Goal: Transaction & Acquisition: Obtain resource

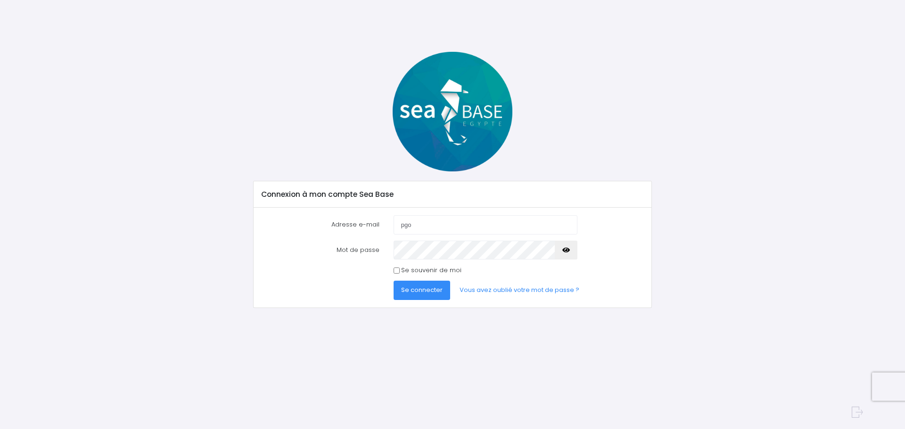
type input "pgo3166@gmail.com"
click at [427, 294] on span "Se connecter" at bounding box center [421, 290] width 41 height 9
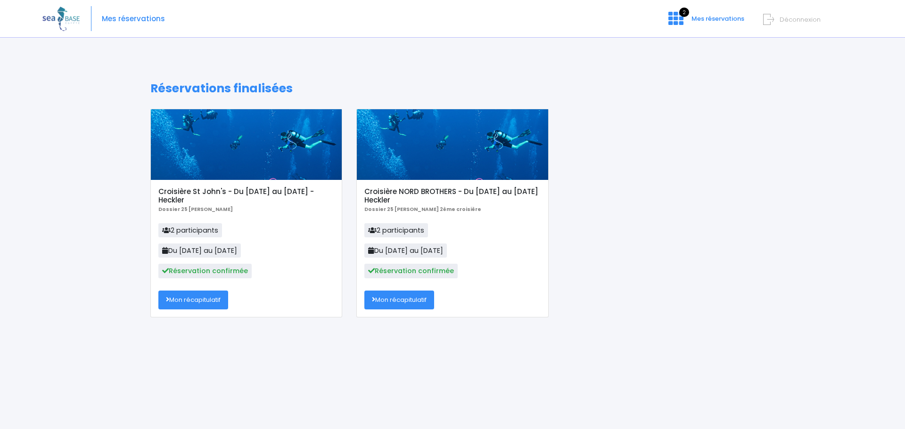
click at [200, 296] on link "Mon récapitulatif" at bounding box center [193, 300] width 70 height 19
click at [208, 188] on h5 "Croisière St John's - Du [DATE] au [DATE] - Heckler" at bounding box center [246, 196] width 176 height 17
click at [215, 171] on div at bounding box center [246, 144] width 191 height 71
click at [402, 304] on link "Mon récapitulatif" at bounding box center [399, 300] width 70 height 19
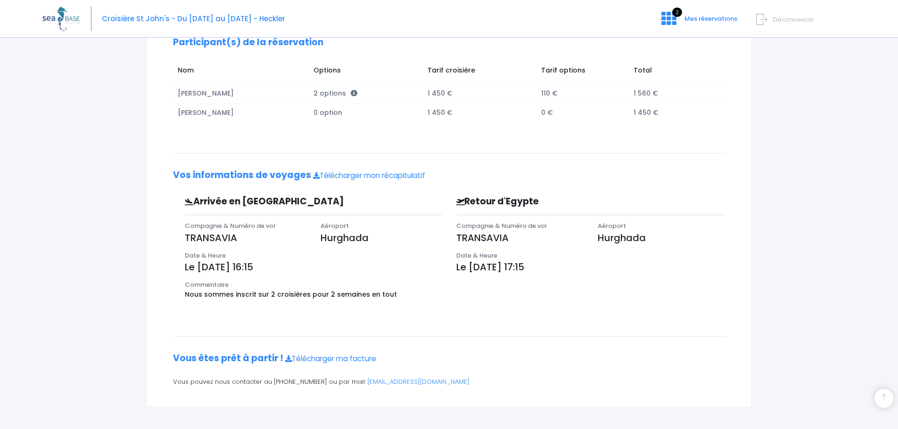
scroll to position [159, 0]
click at [394, 172] on link "Télécharger mon récapitulatif" at bounding box center [369, 174] width 112 height 10
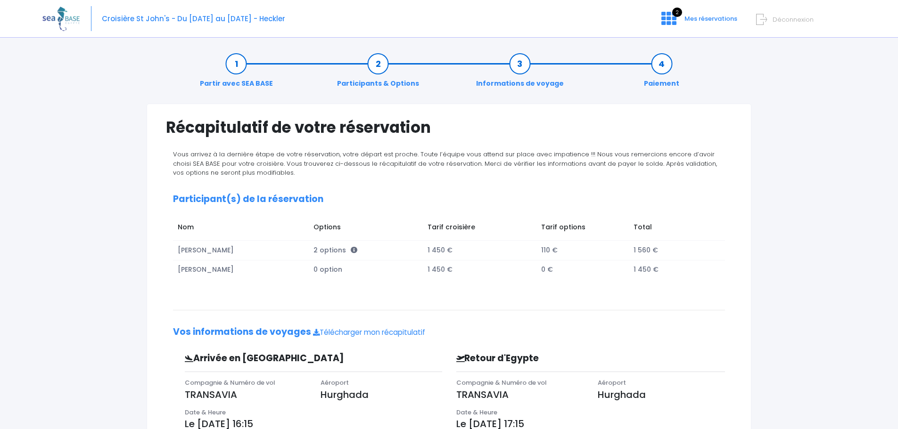
scroll to position [0, 0]
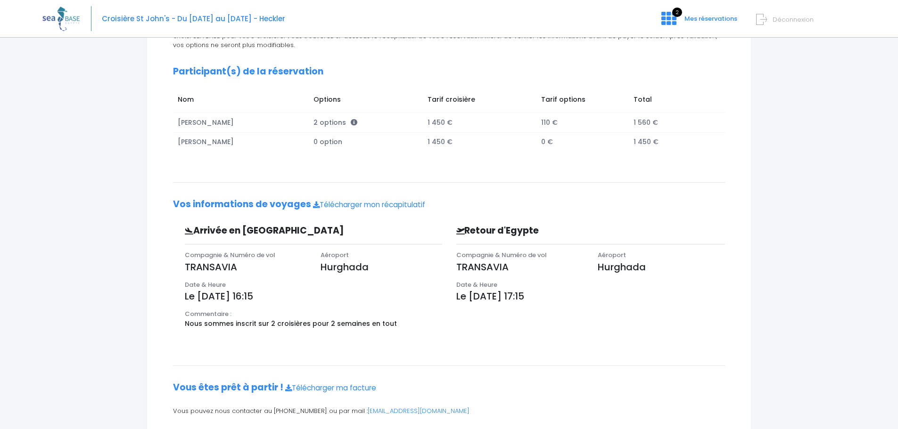
scroll to position [65, 0]
